Goal: Transaction & Acquisition: Download file/media

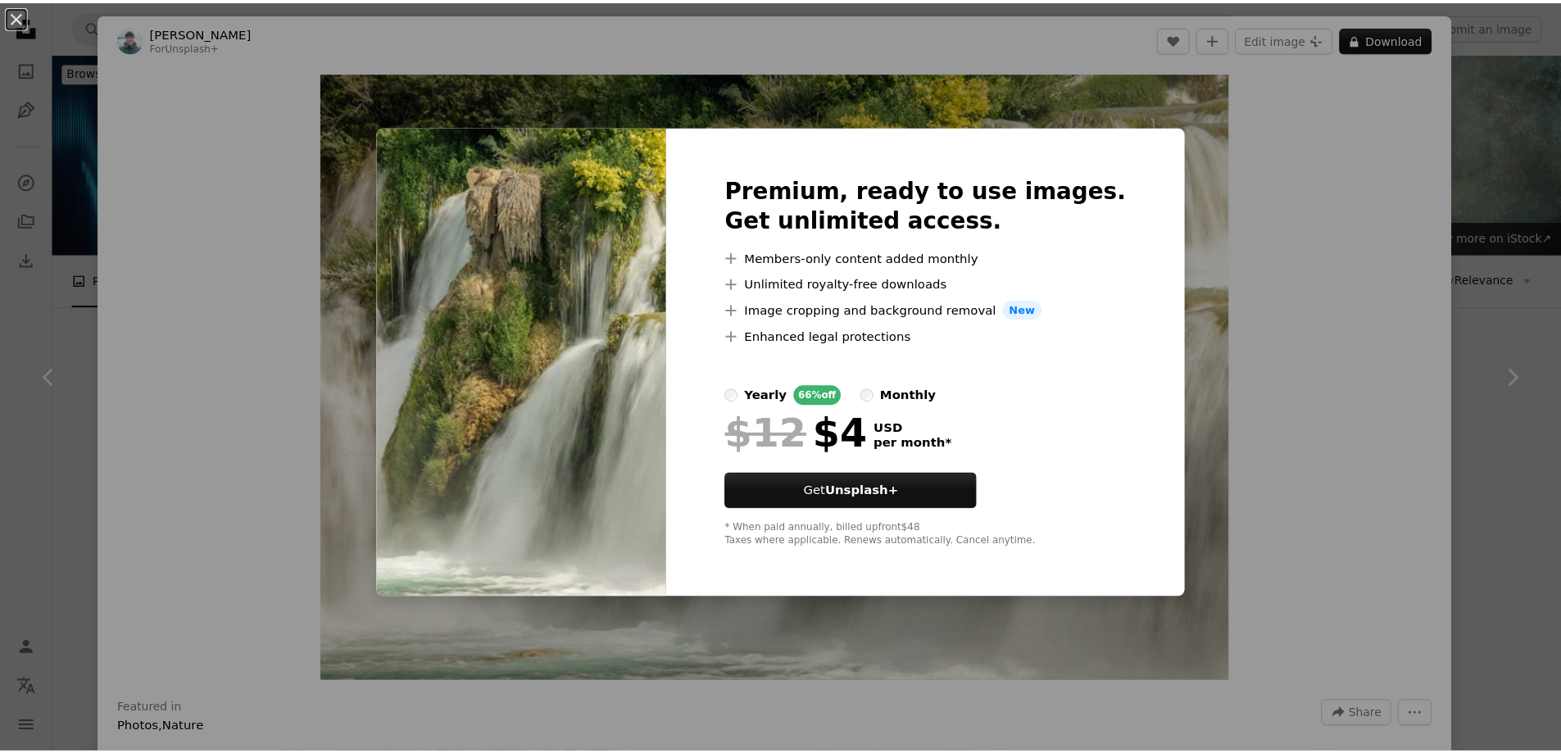
scroll to position [5735, 0]
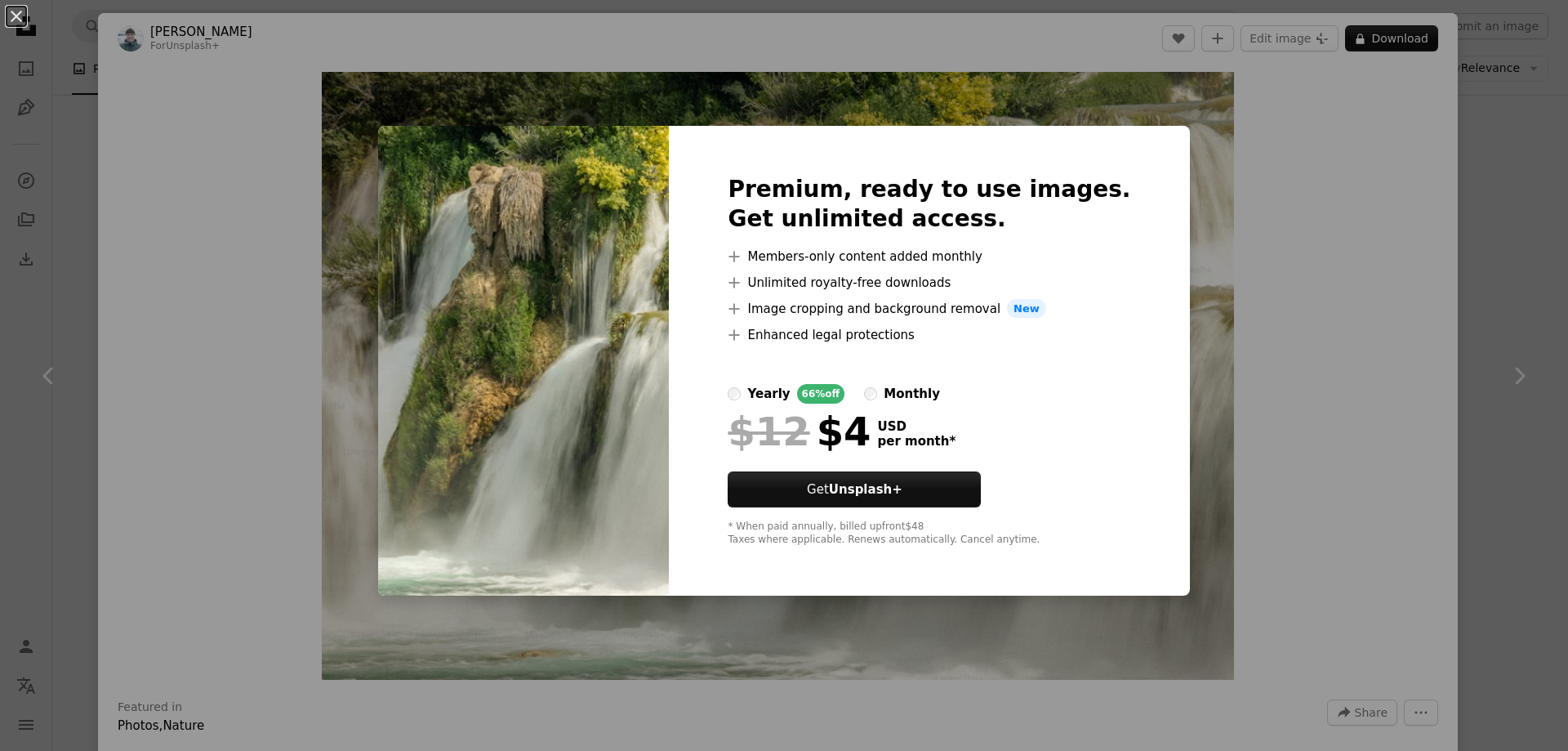
click at [1244, 351] on div "An X shape Premium, ready to use images. Get unlimited access. A plus sign Memb…" at bounding box center [784, 375] width 1568 height 751
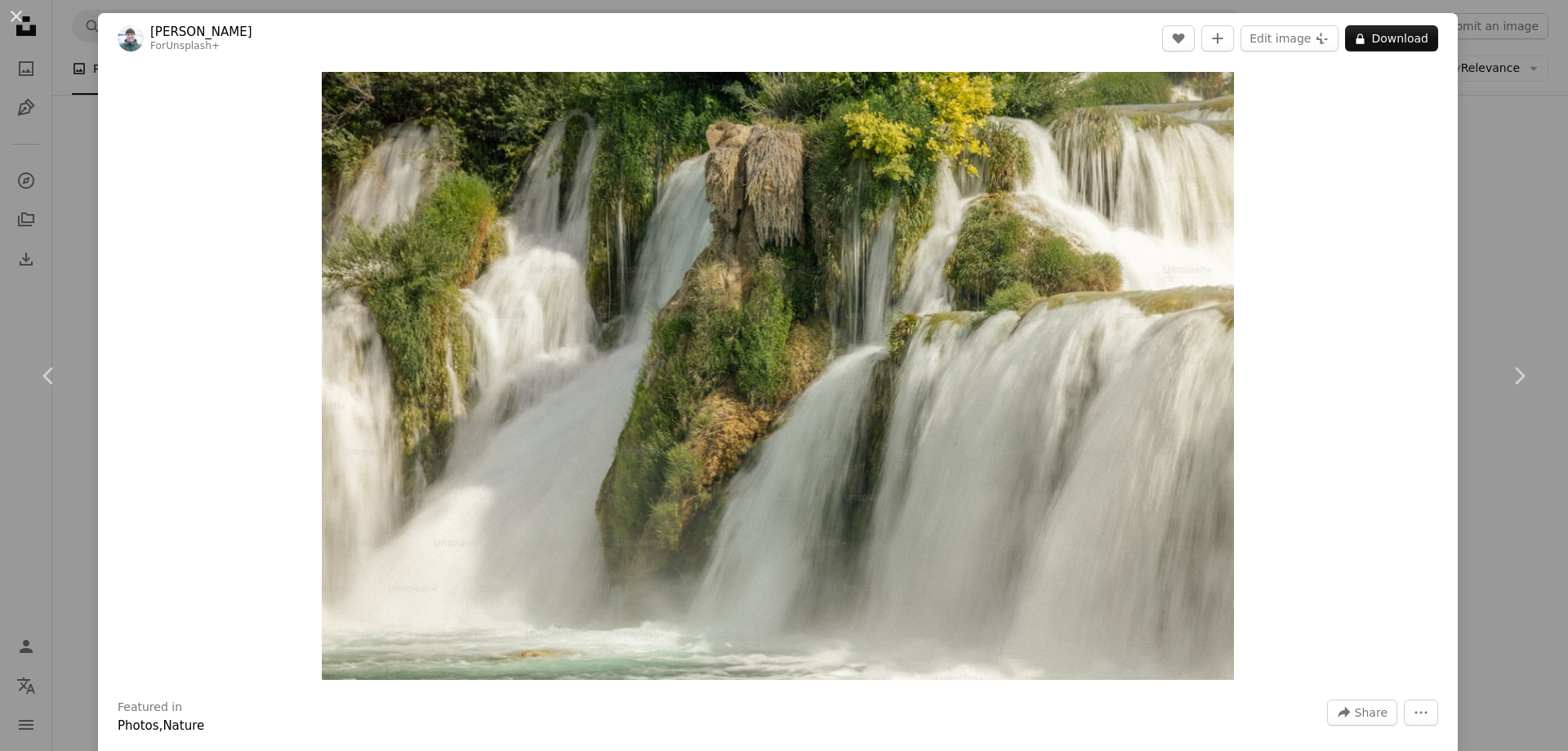
click at [1510, 201] on div "An X shape Chevron left Chevron right [PERSON_NAME] For Unsplash+ A heart A plu…" at bounding box center [784, 375] width 1568 height 751
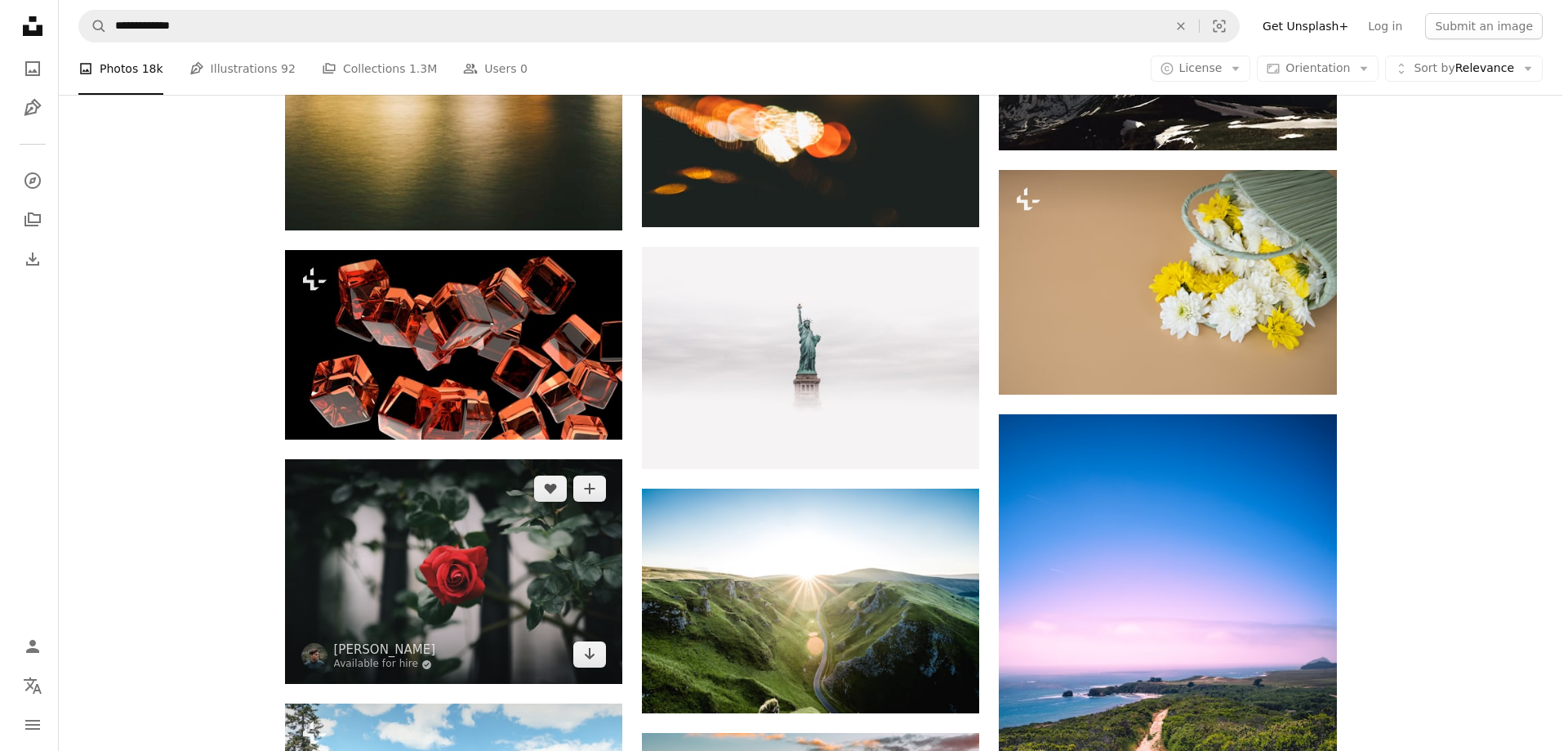
scroll to position [7763, 0]
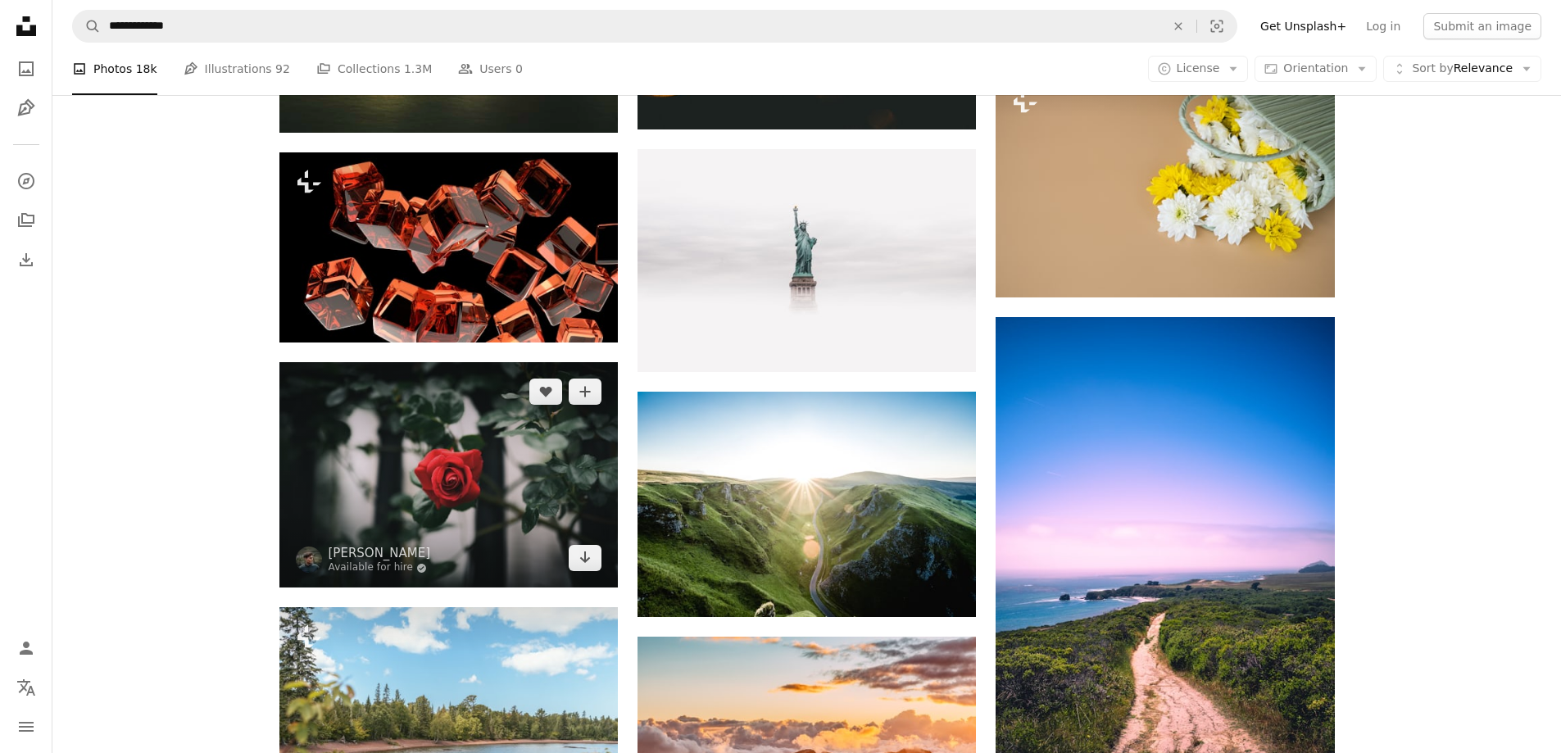
click at [447, 463] on img at bounding box center [448, 474] width 338 height 225
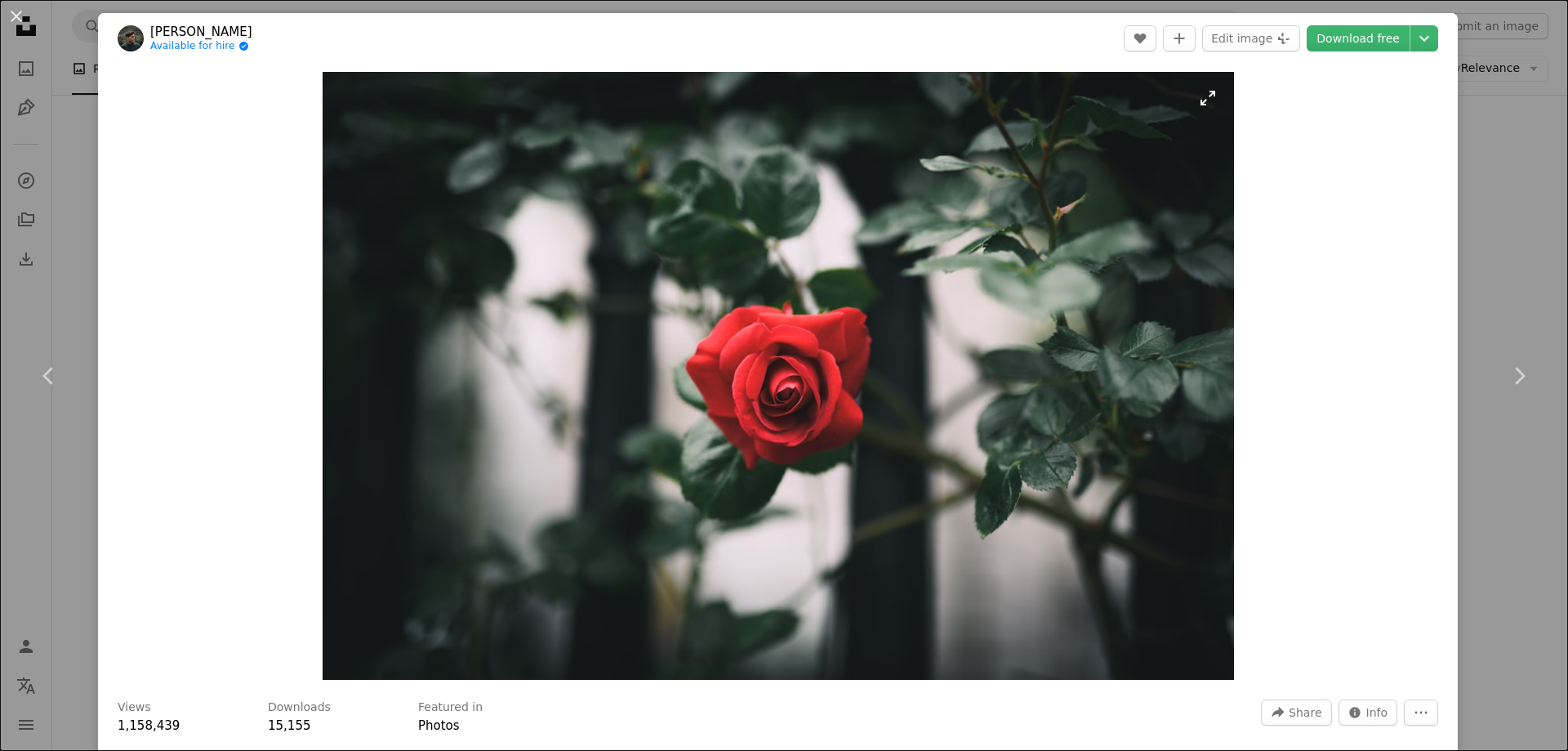
click at [942, 296] on img "Zoom in on this image" at bounding box center [779, 376] width 911 height 608
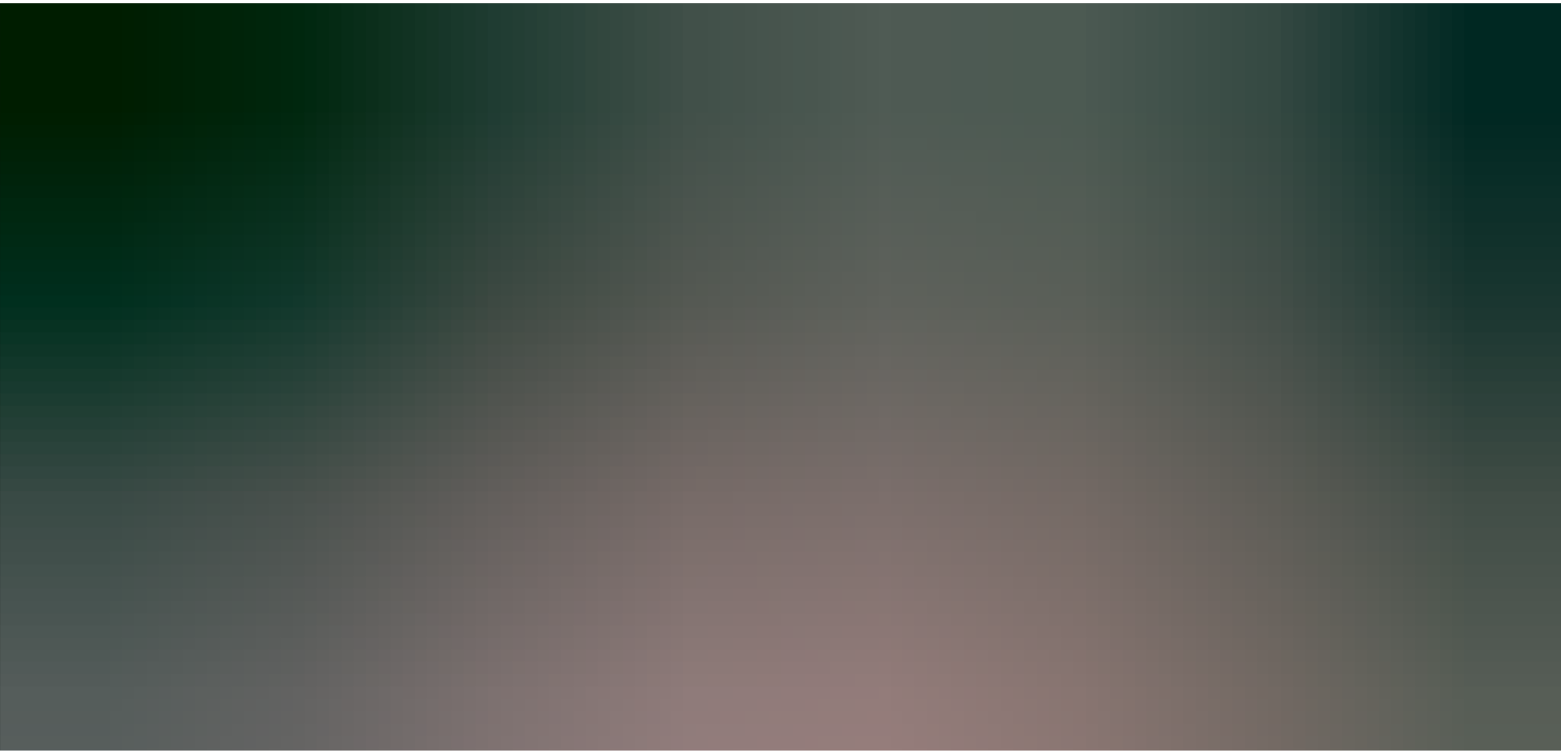
scroll to position [140, 0]
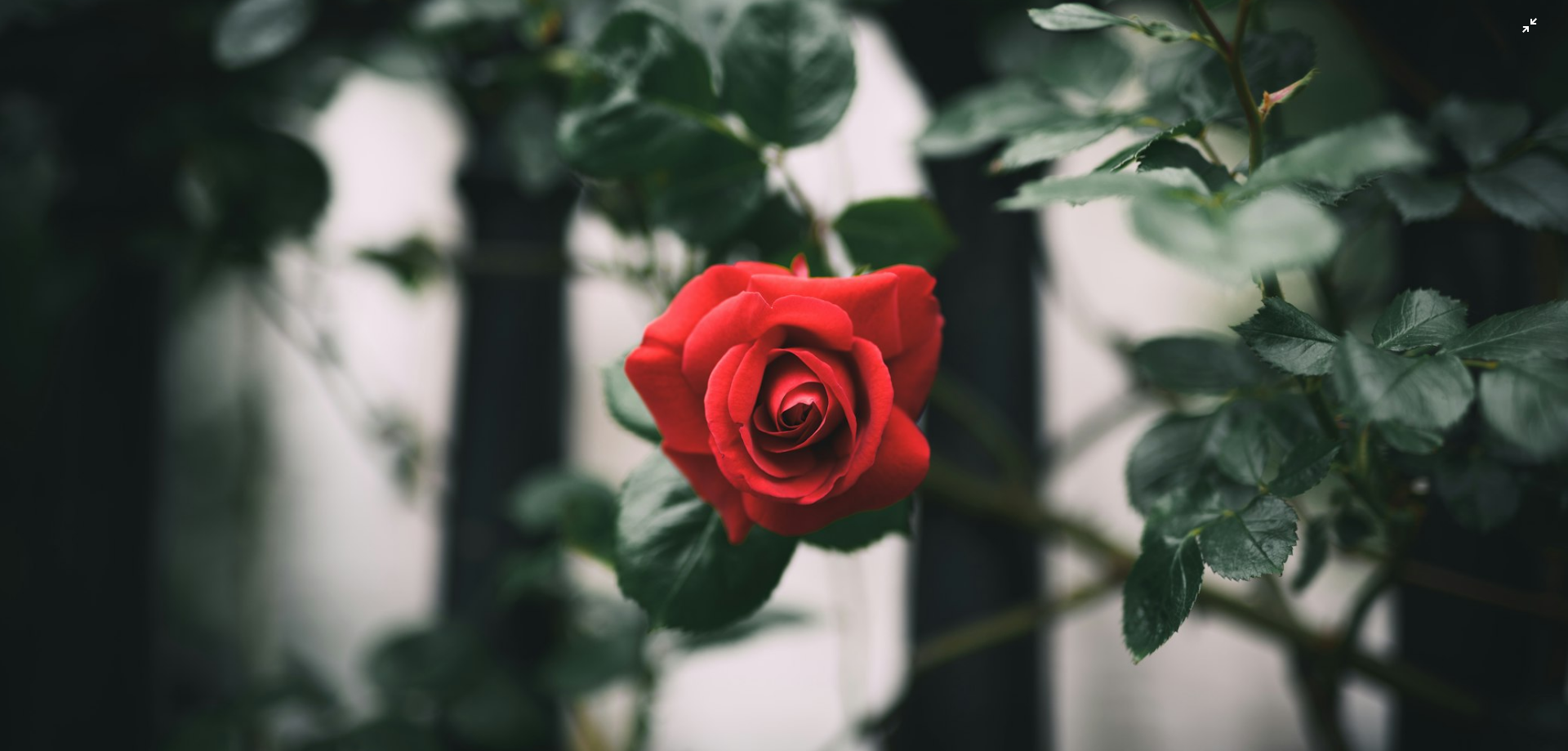
click at [942, 296] on img "Zoom out on this image" at bounding box center [784, 383] width 1570 height 1047
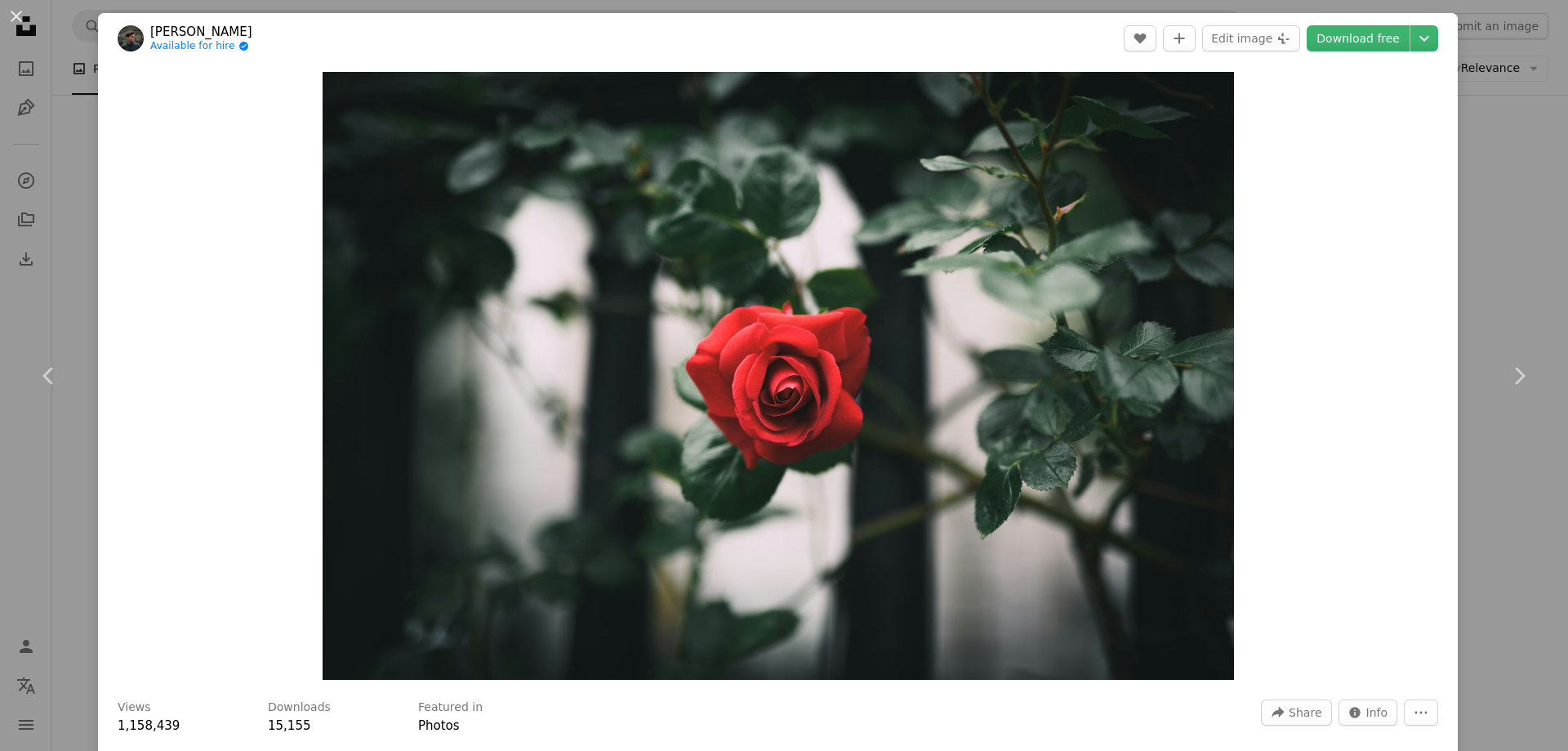
click at [1521, 146] on div "An X shape Chevron left Chevron right [PERSON_NAME] Available for hire A checkm…" at bounding box center [784, 375] width 1568 height 751
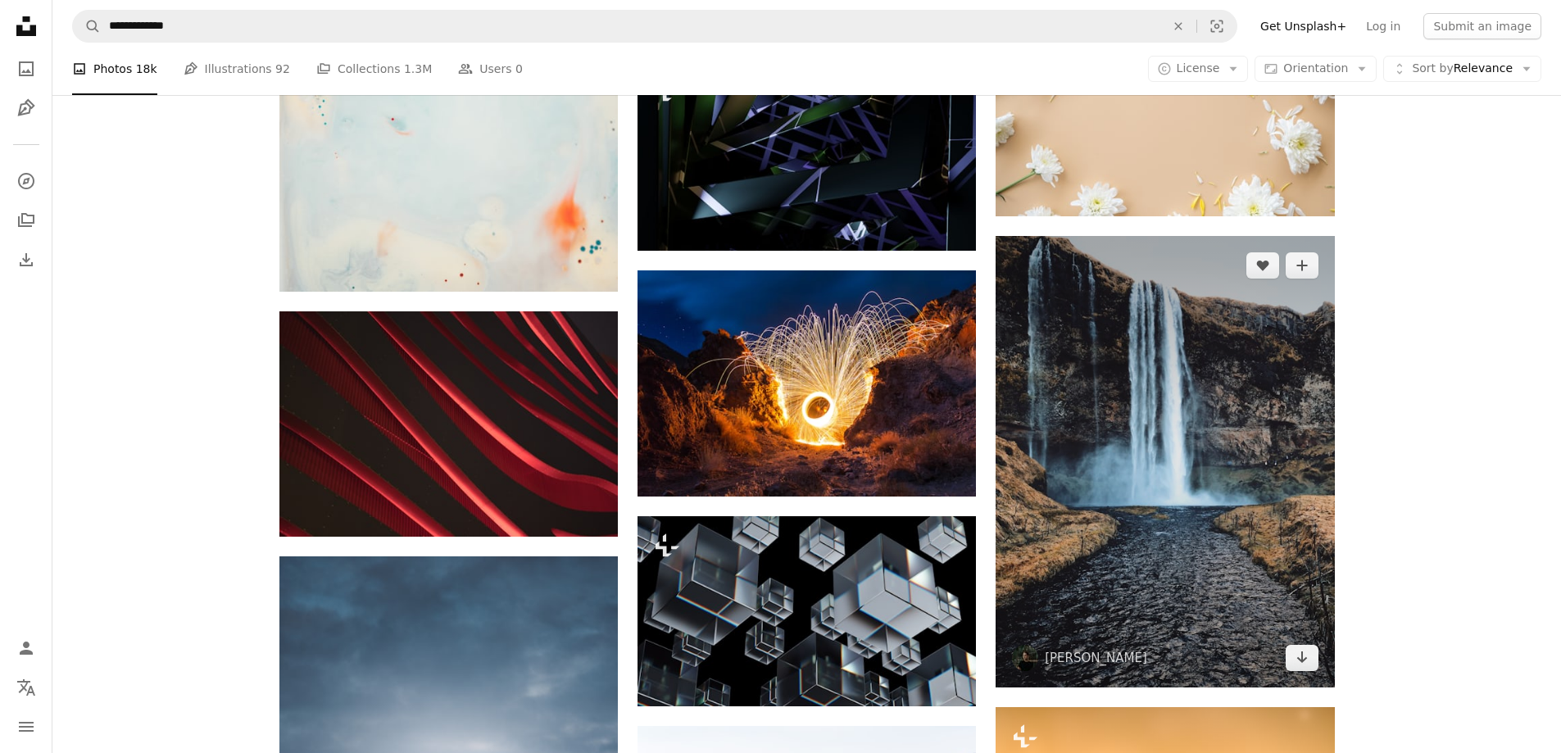
scroll to position [12044, 0]
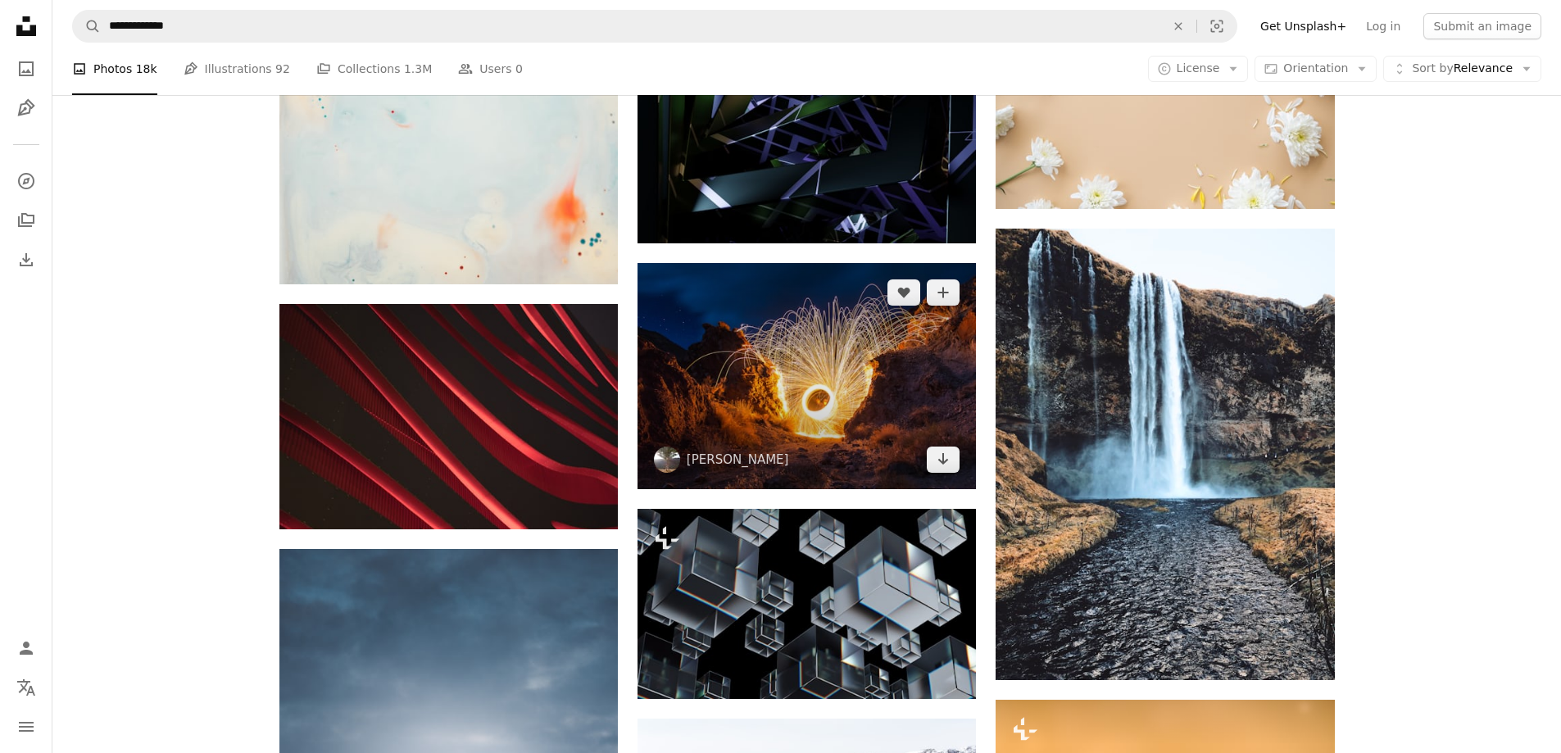
click at [791, 407] on img at bounding box center [806, 375] width 338 height 225
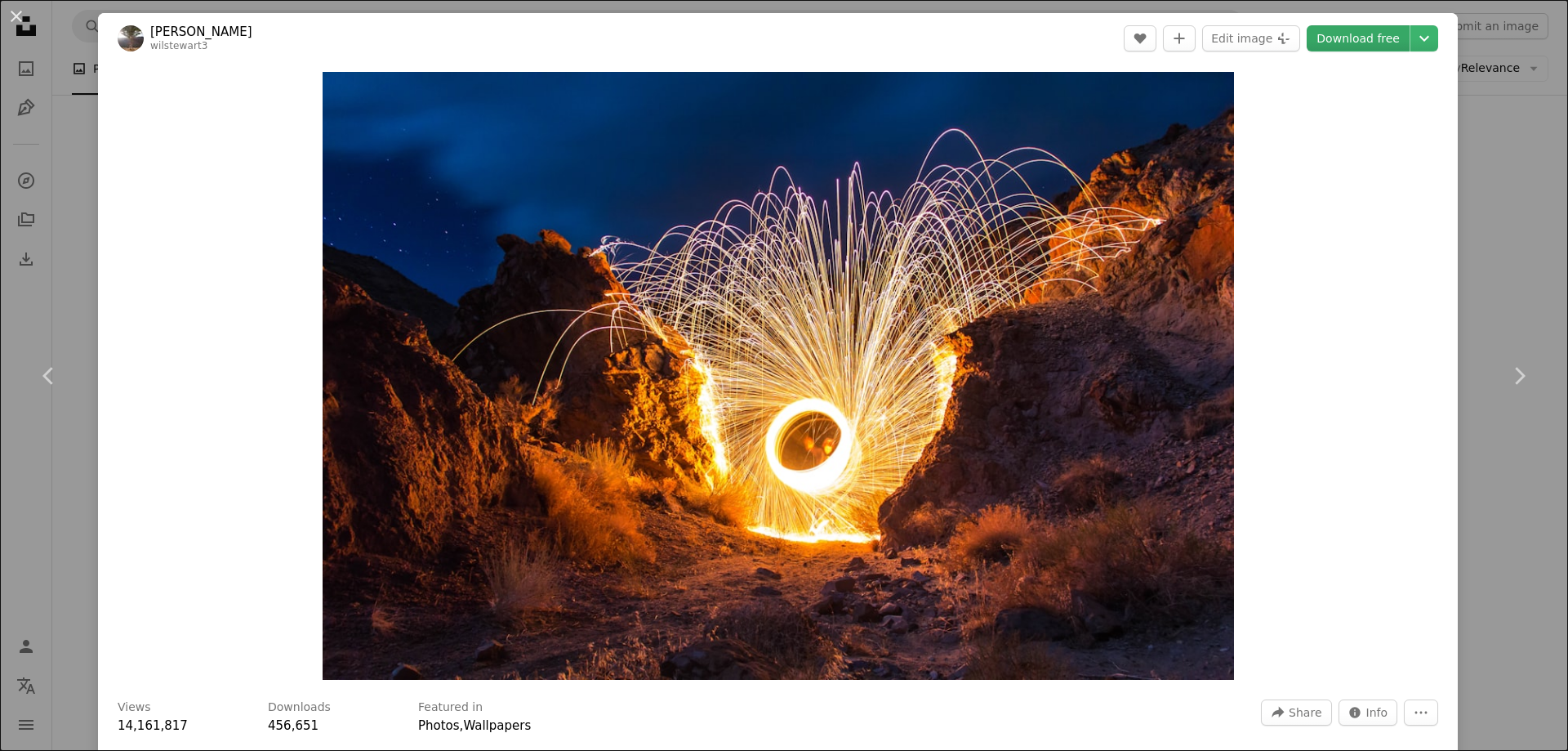
click at [1348, 32] on link "Download free" at bounding box center [1358, 38] width 103 height 26
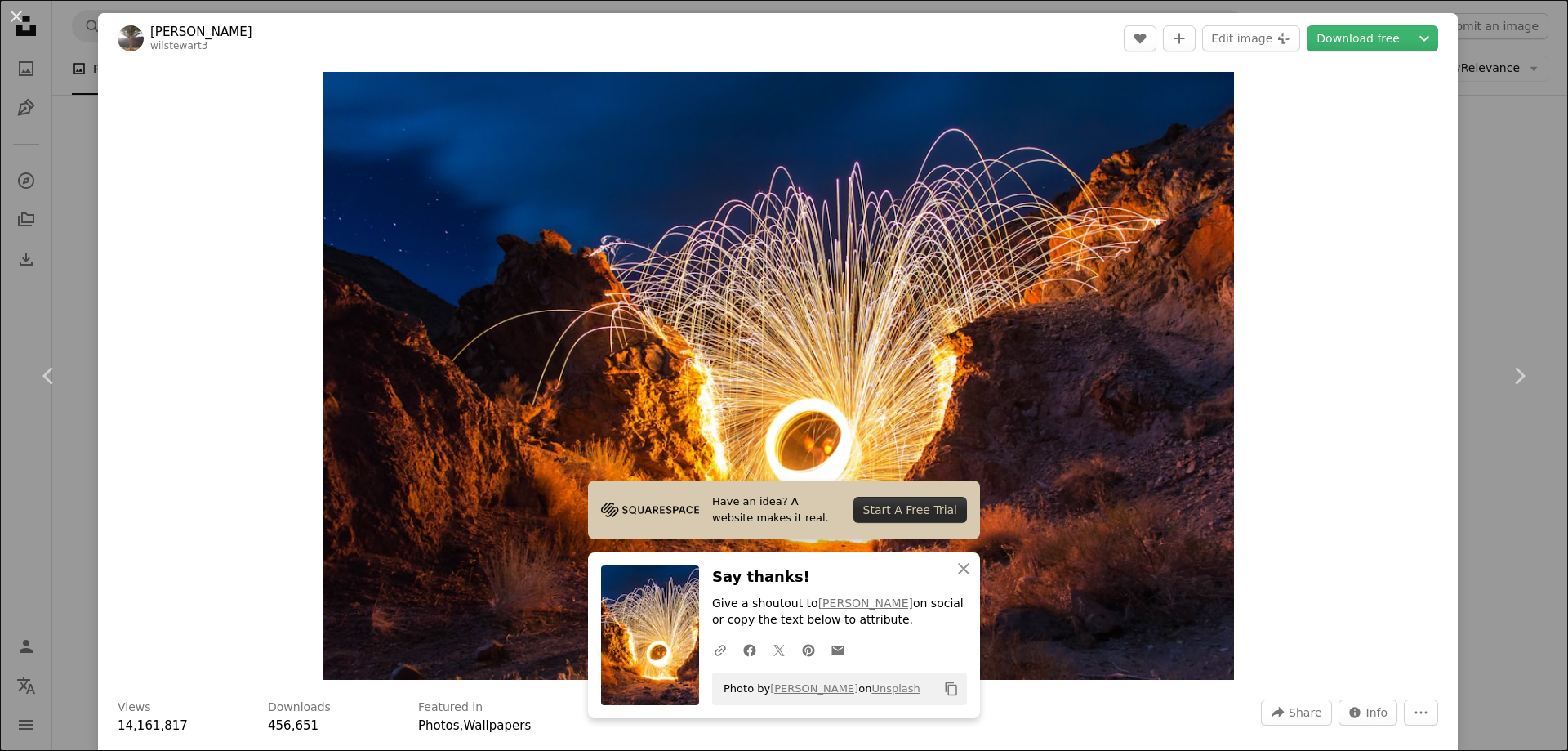
click at [1408, 397] on div "Zoom in" at bounding box center [778, 376] width 1360 height 624
click at [77, 79] on div "An X shape Chevron left Chevron right Have an idea? A website makes it real. St…" at bounding box center [784, 375] width 1568 height 751
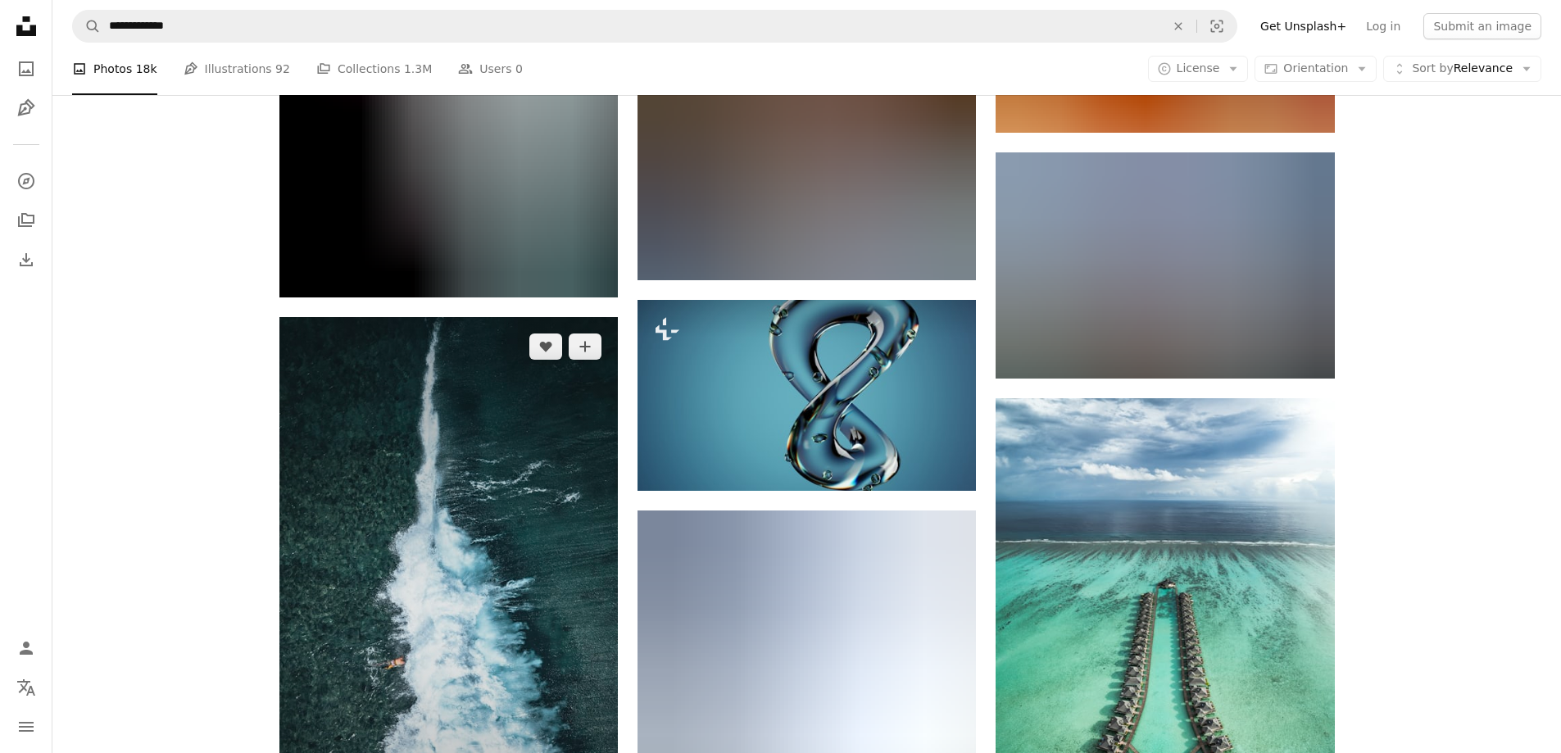
scroll to position [23351, 0]
